Goal: Submit feedback/report problem

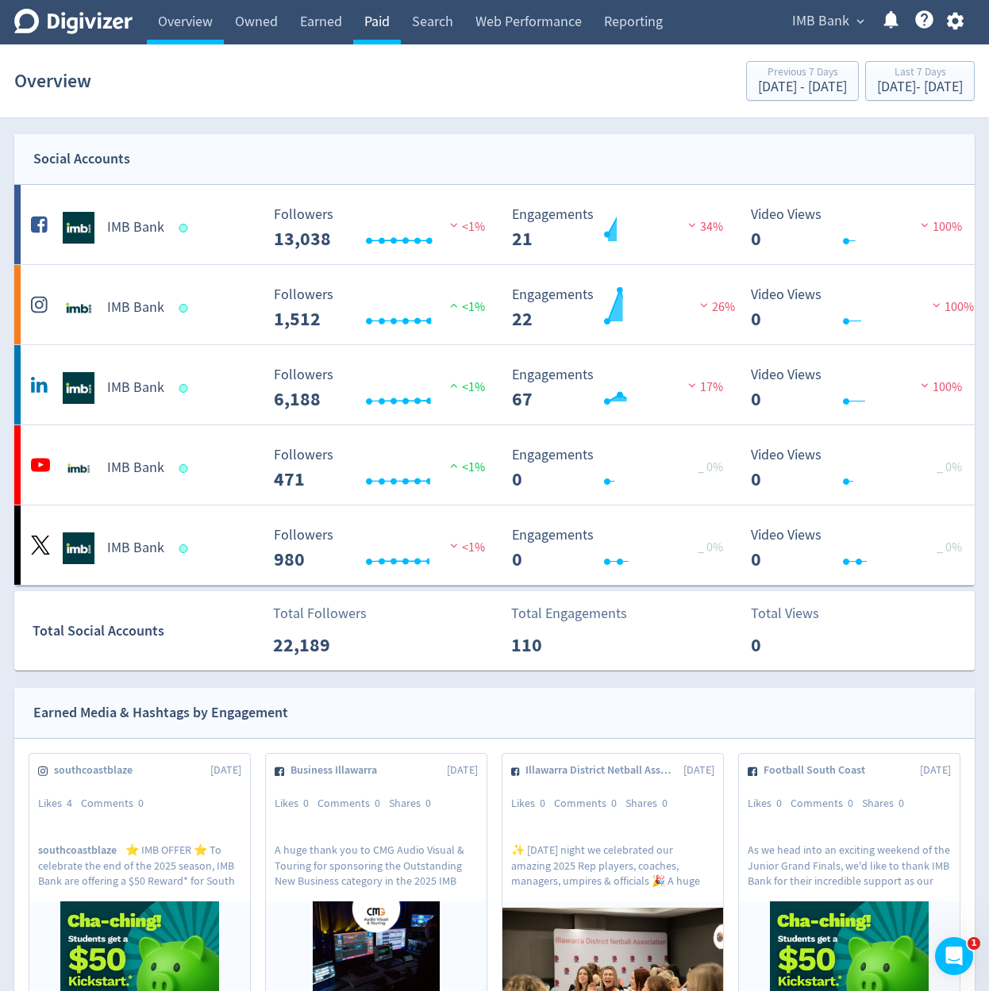
click at [393, 33] on link "Paid" at bounding box center [377, 22] width 48 height 44
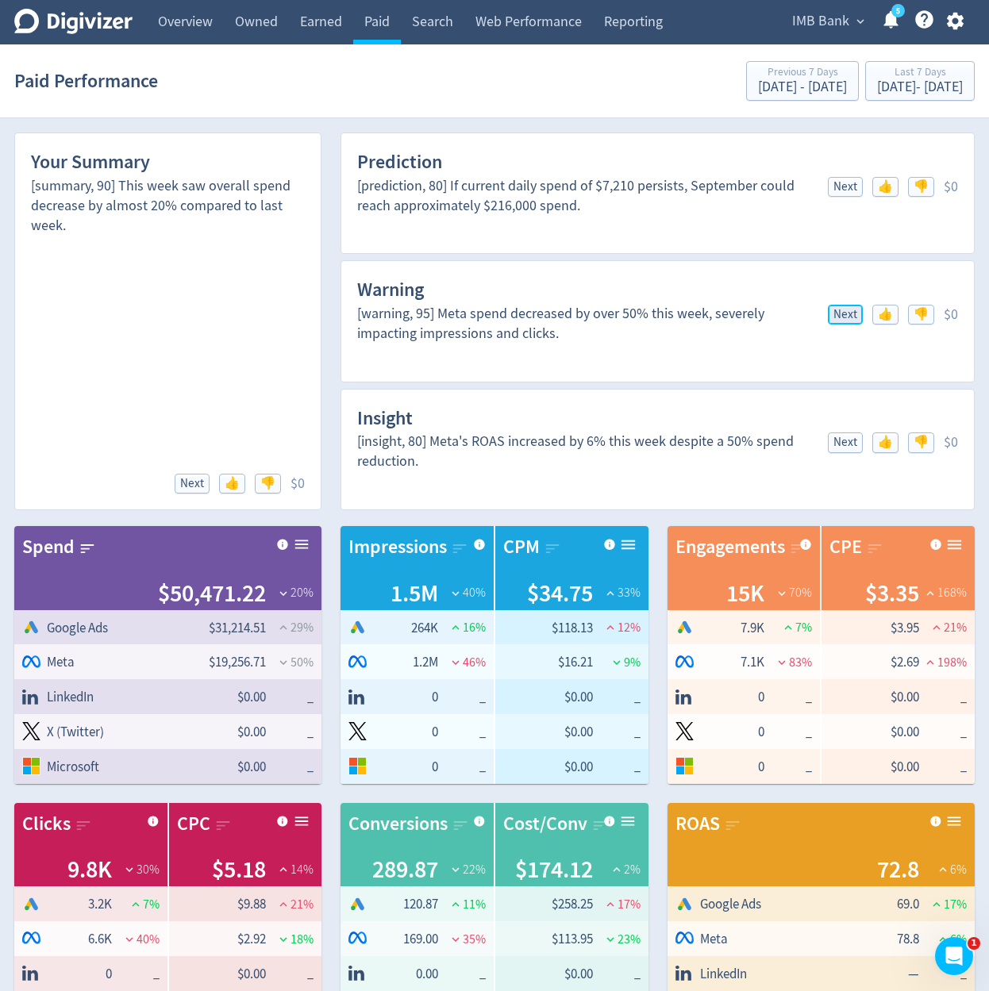
click at [834, 309] on span "Next" at bounding box center [845, 315] width 24 height 12
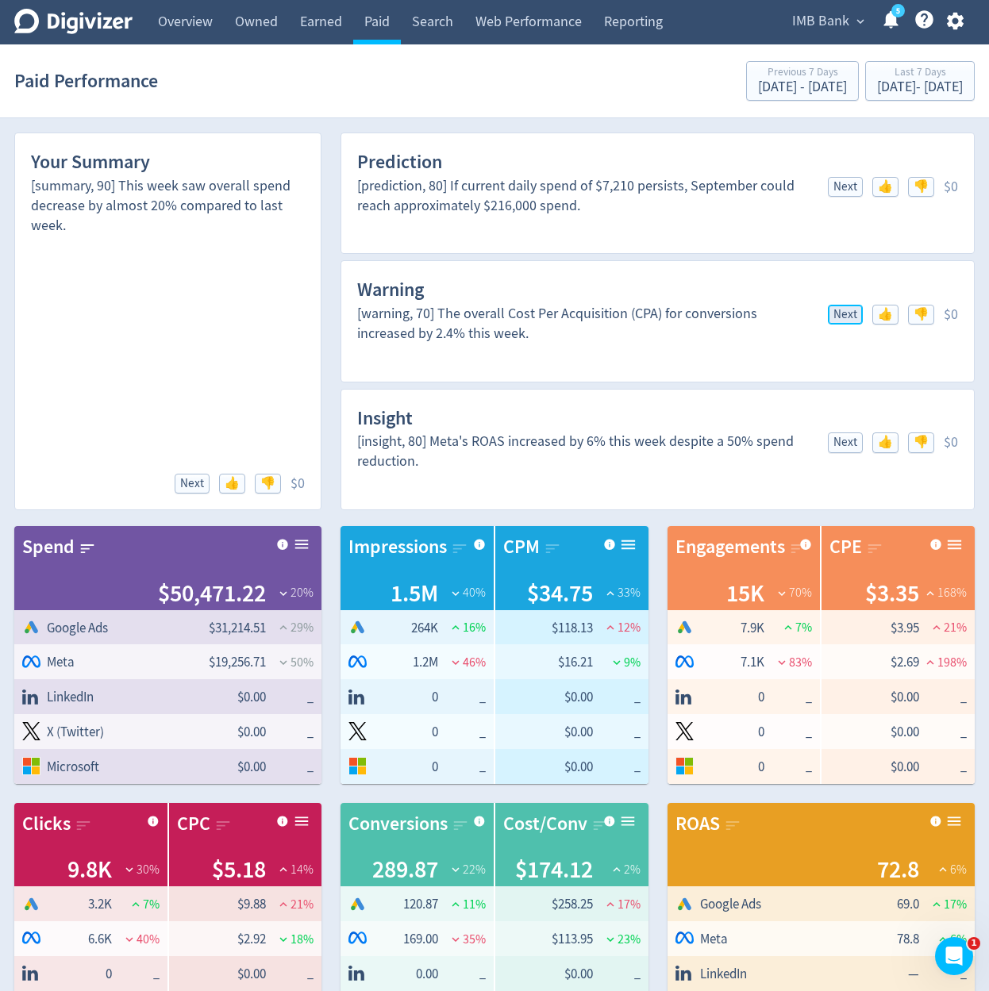
click at [834, 309] on span "Next" at bounding box center [845, 315] width 24 height 12
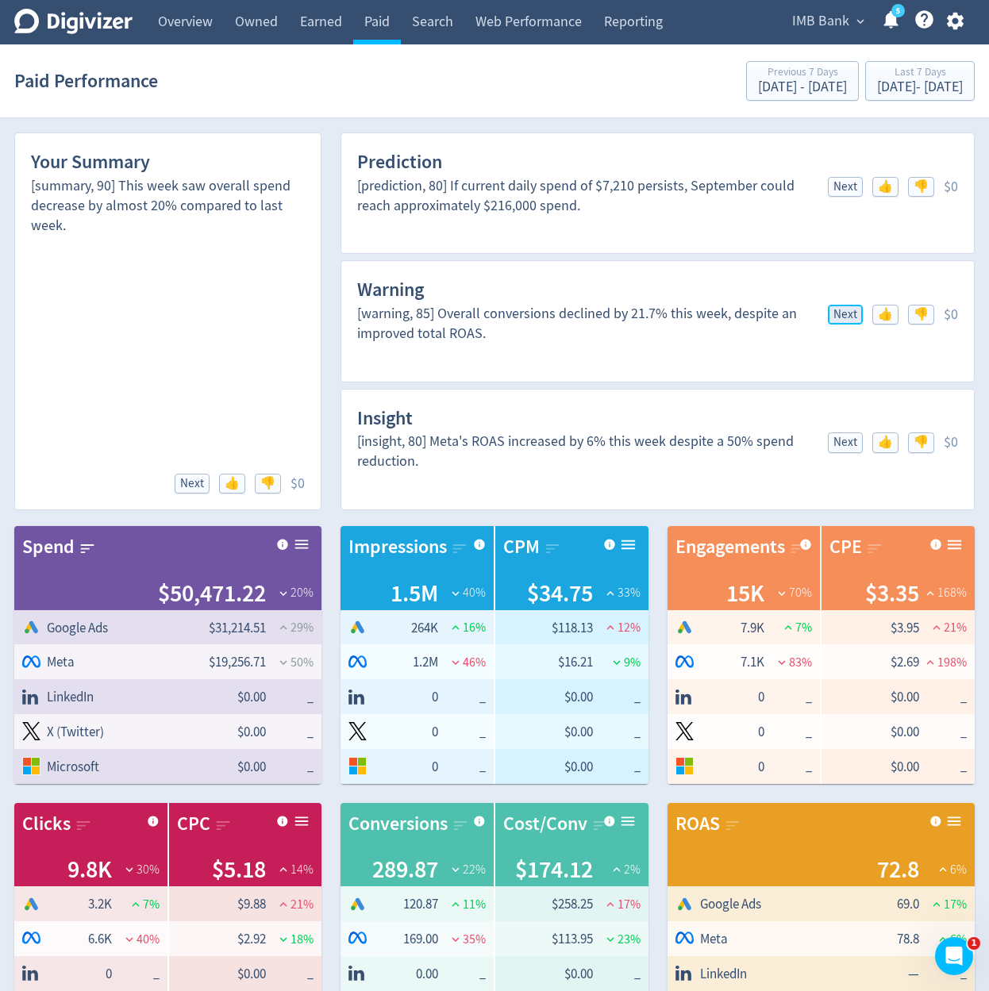
click at [834, 309] on span "Next" at bounding box center [845, 315] width 24 height 12
click at [919, 311] on span "👎" at bounding box center [921, 315] width 15 height 12
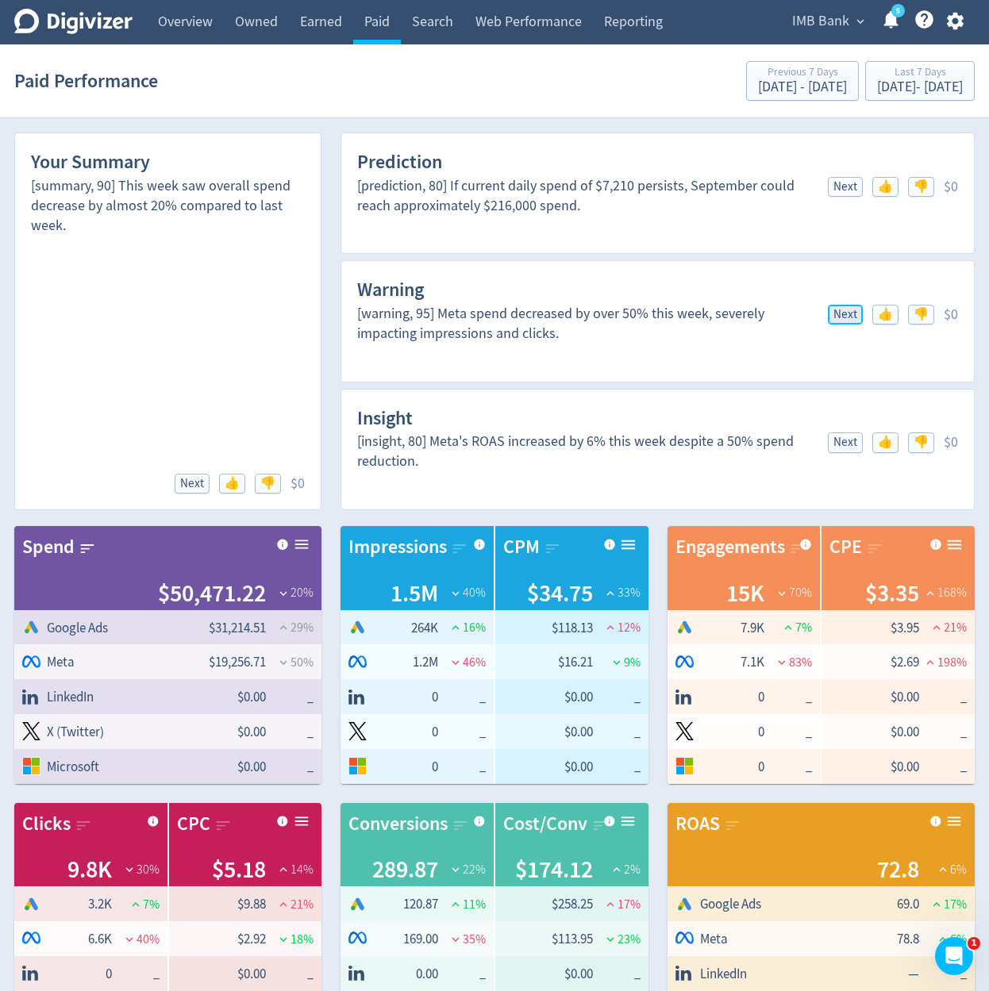
click at [833, 309] on span "Next" at bounding box center [845, 315] width 24 height 12
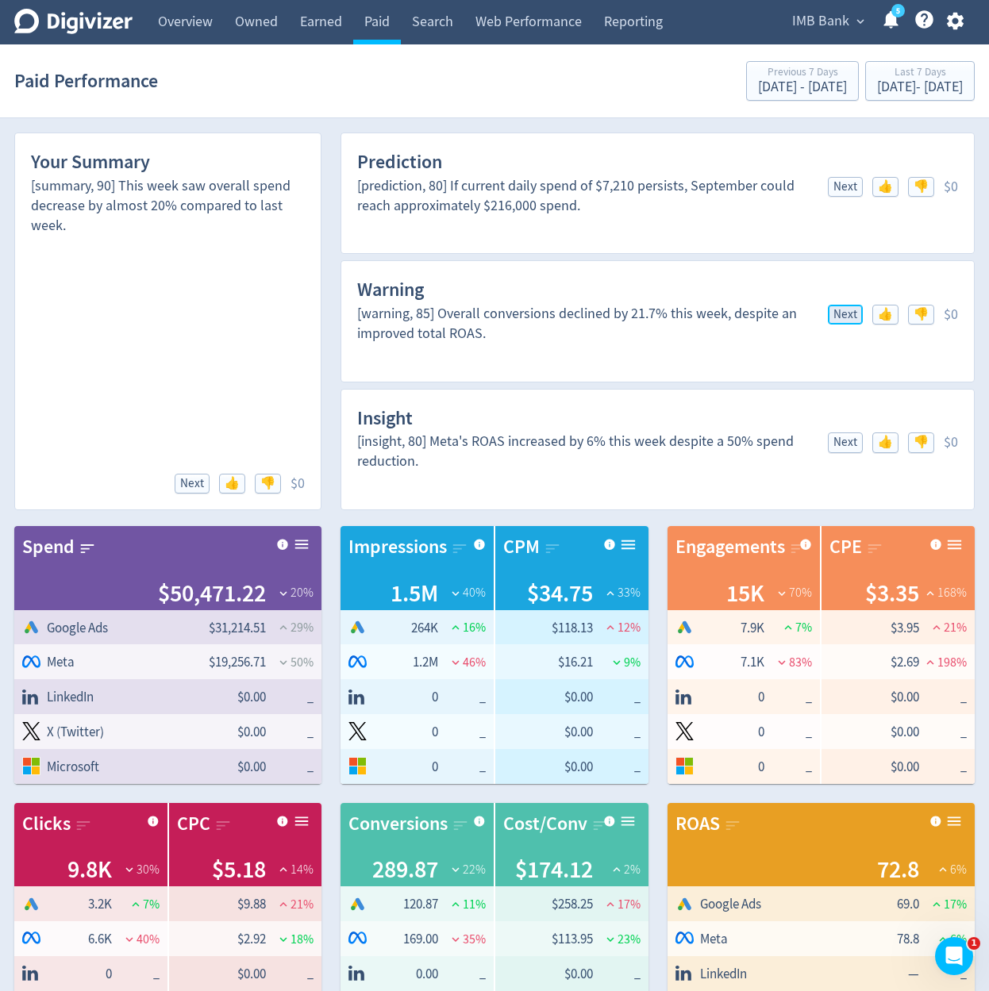
click at [833, 309] on span "Next" at bounding box center [845, 315] width 24 height 12
drag, startPoint x: 833, startPoint y: 309, endPoint x: 997, endPoint y: 337, distance: 166.0
click at [837, 310] on span "Next" at bounding box center [845, 315] width 24 height 12
click at [918, 310] on span "👎" at bounding box center [921, 315] width 15 height 12
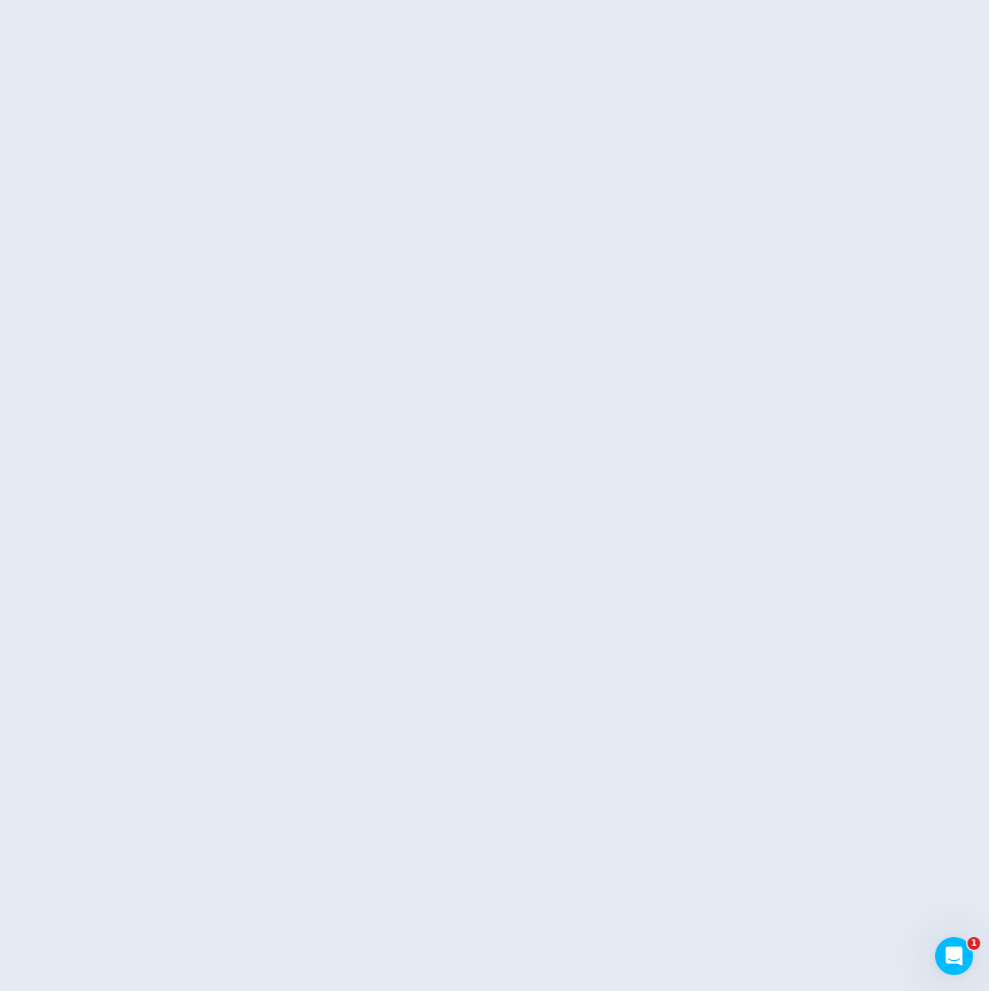
click at [918, 0] on html "1" at bounding box center [494, 0] width 989 height 0
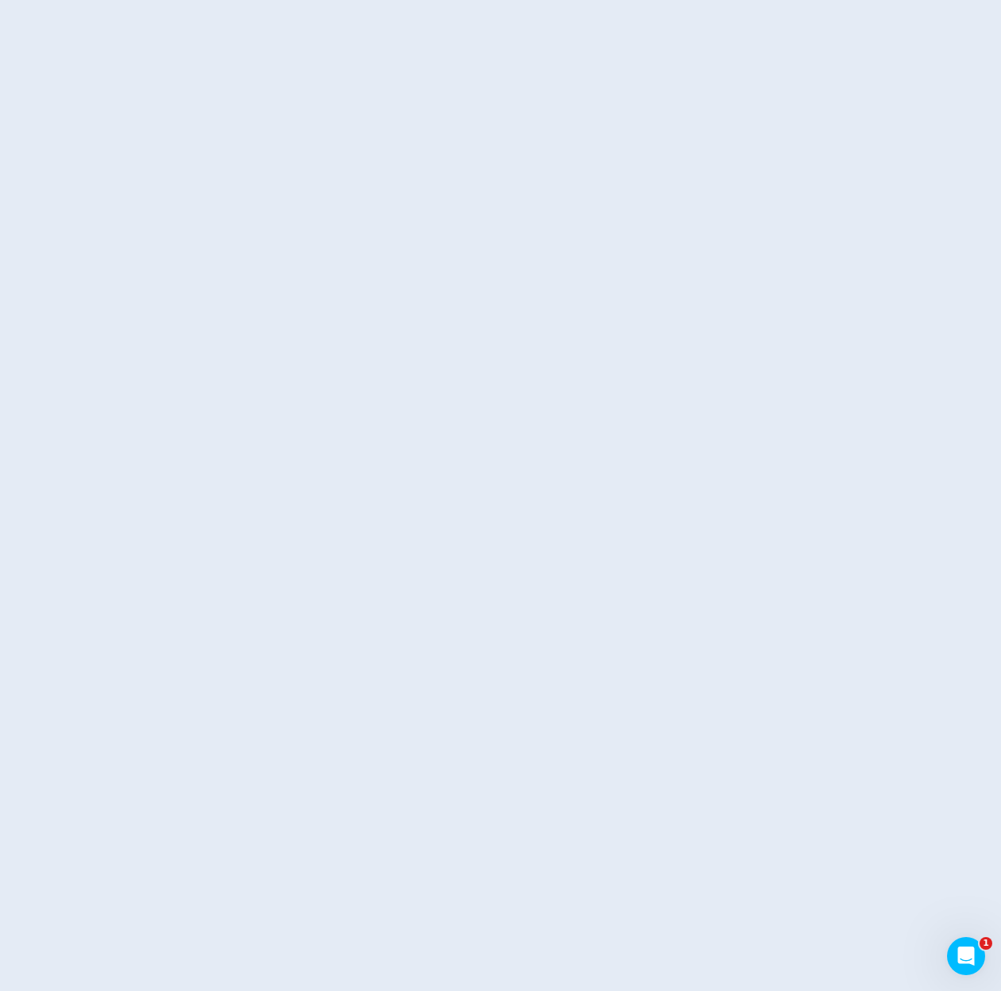
click at [918, 0] on html "1" at bounding box center [500, 0] width 1001 height 0
